Goal: Information Seeking & Learning: Learn about a topic

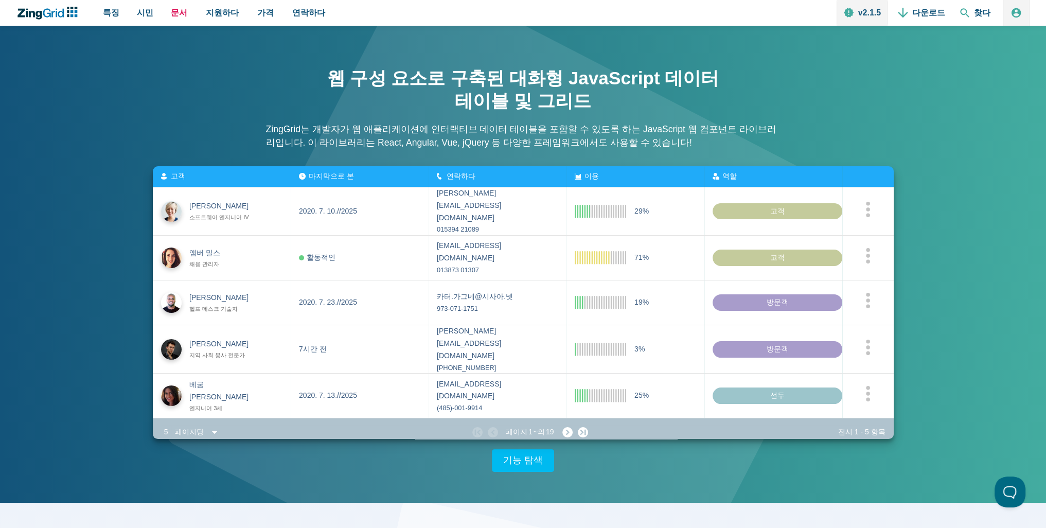
click at [177, 12] on font "문서" at bounding box center [179, 12] width 16 height 9
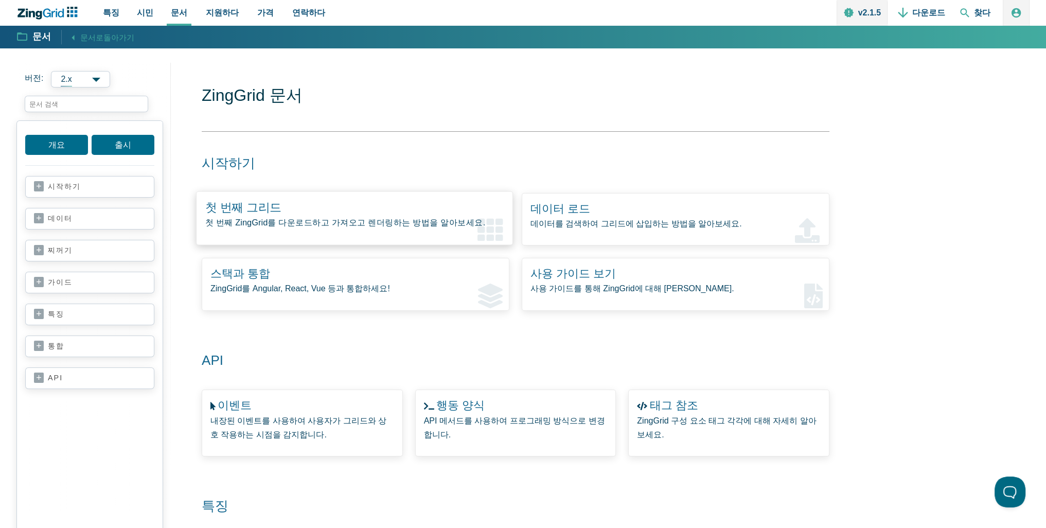
scroll to position [51, 0]
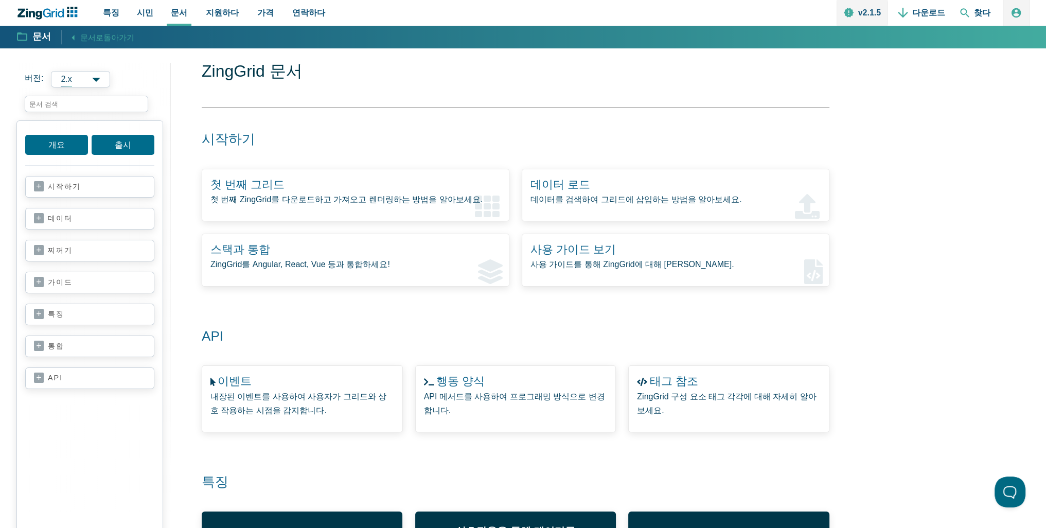
click at [34, 186] on link "시작하기" at bounding box center [90, 187] width 112 height 10
click at [74, 291] on link "데이터" at bounding box center [90, 292] width 112 height 10
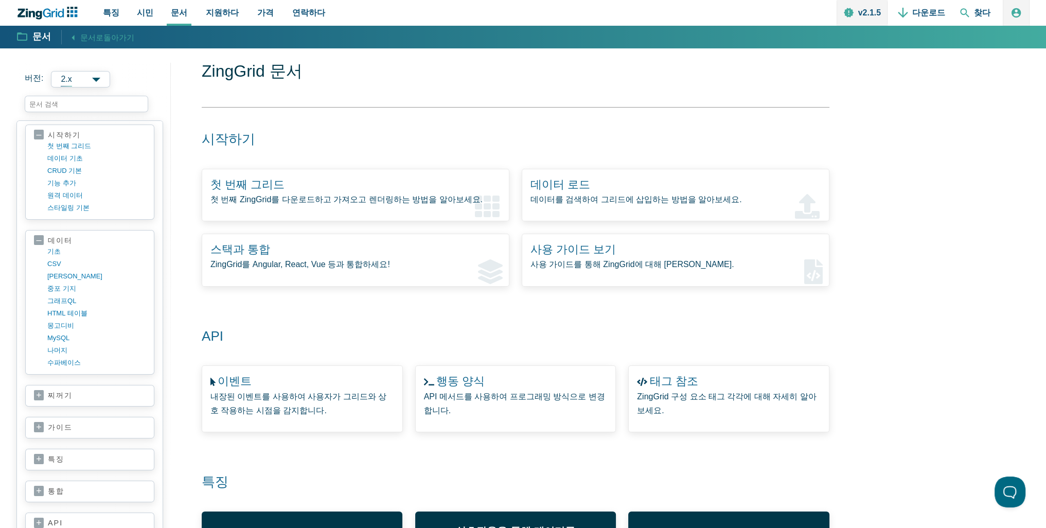
click at [95, 390] on link "찌꺼기" at bounding box center [90, 395] width 112 height 10
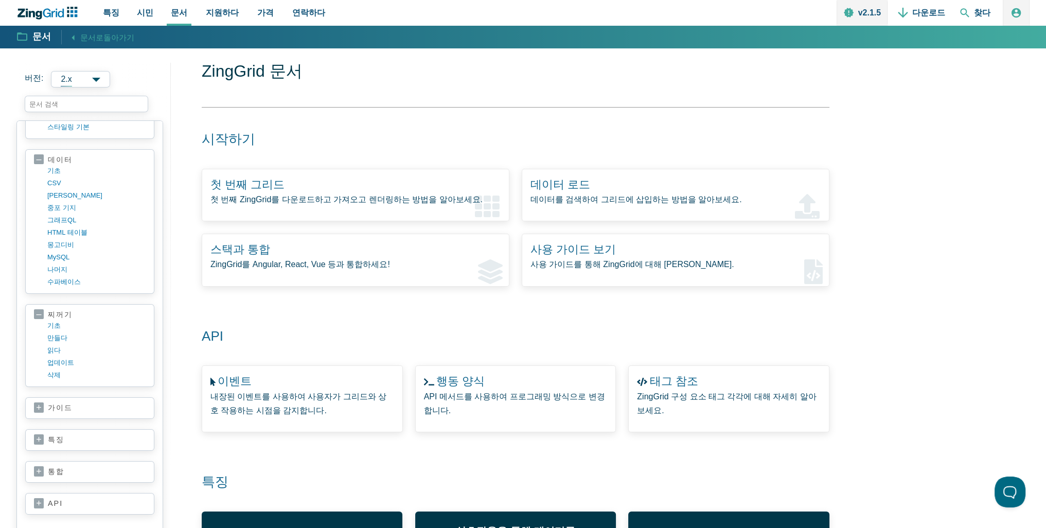
click at [75, 403] on link "가이드" at bounding box center [90, 408] width 112 height 10
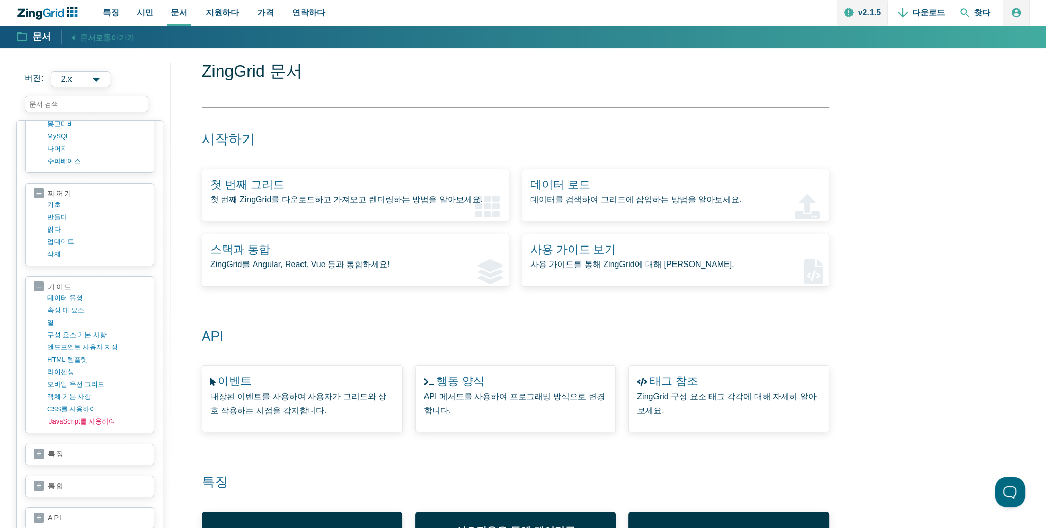
scroll to position [263, 0]
click at [94, 433] on section "특징 접근성 어댑터 집합 일괄 편집 단추 표제 열 머리글 열 크기 조정 열 도구 설명 열 유형 조건부 서식 상황에 맞는 메뉴 조준선 사용자 정…" at bounding box center [89, 444] width 129 height 22
click at [56, 439] on link "특징" at bounding box center [90, 444] width 112 height 10
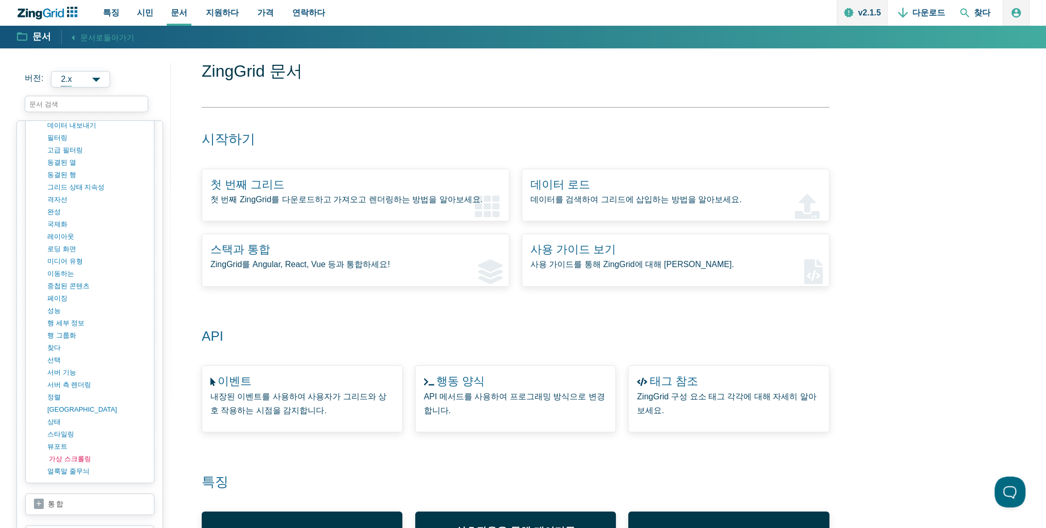
scroll to position [829, 0]
click at [54, 366] on font "서버 기능" at bounding box center [63, 370] width 29 height 8
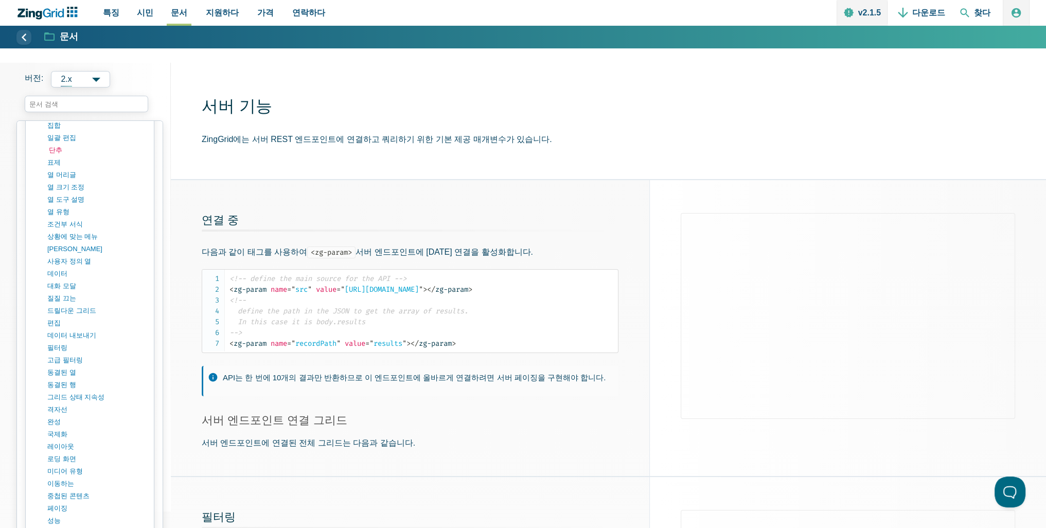
scroll to position [720, 0]
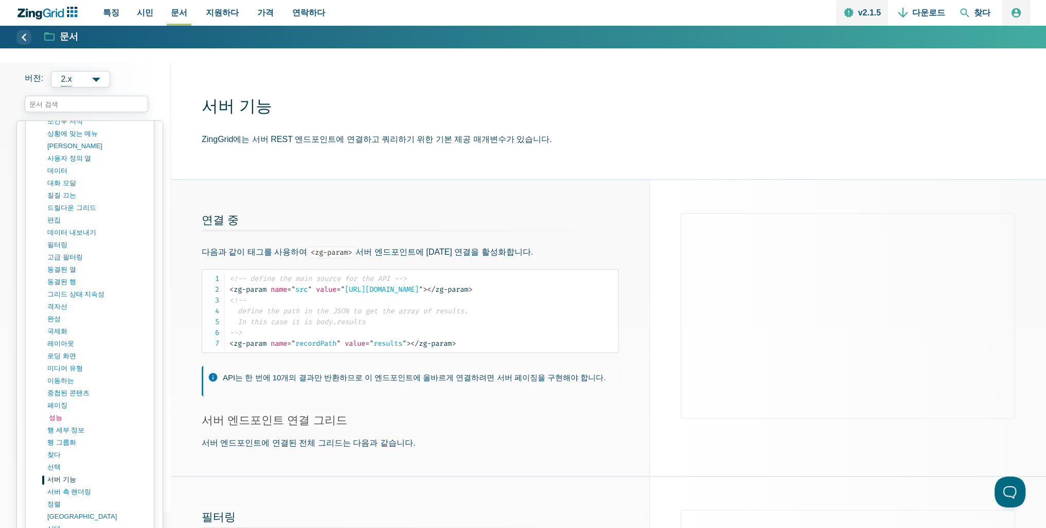
click at [56, 414] on font "성능" at bounding box center [55, 418] width 13 height 8
